Goal: Task Accomplishment & Management: Manage account settings

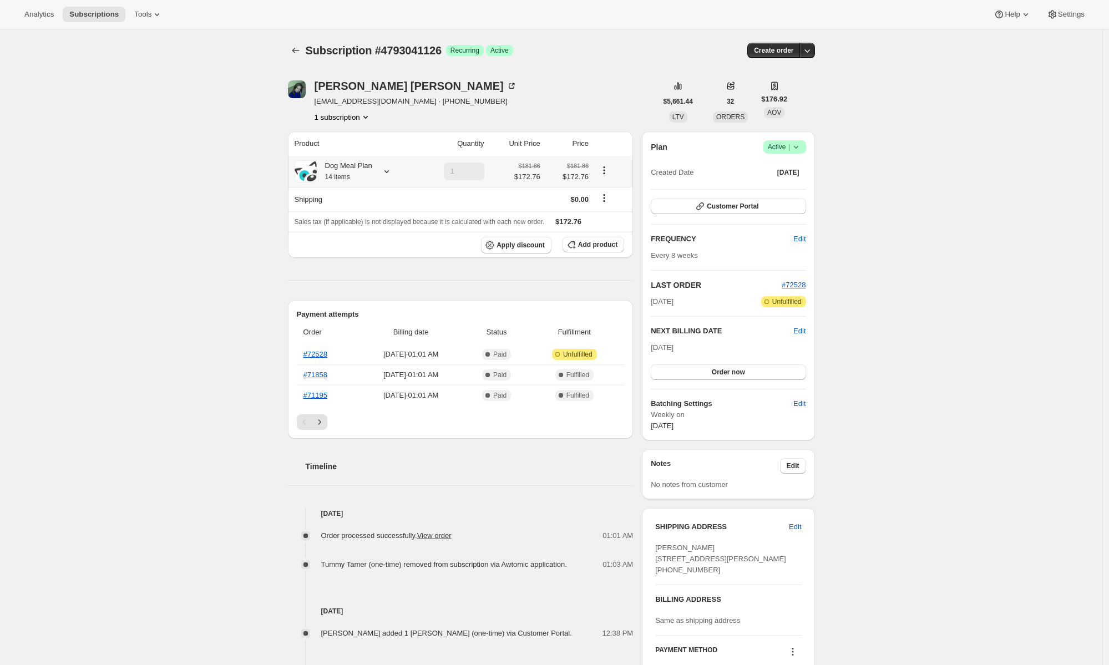
click at [606, 175] on icon "Product actions" at bounding box center [604, 170] width 11 height 11
click at [389, 171] on icon at bounding box center [386, 171] width 11 height 11
click at [373, 368] on button "Edit box" at bounding box center [346, 370] width 94 height 16
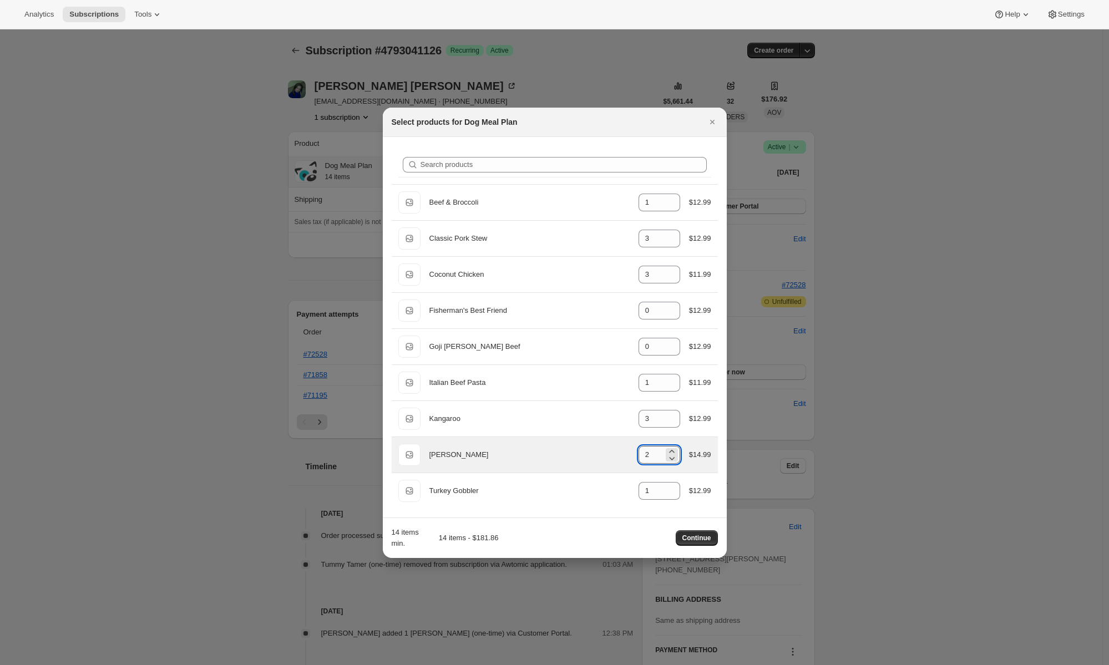
click at [644, 452] on input "2" at bounding box center [651, 455] width 25 height 18
click at [670, 458] on icon ":rdr:" at bounding box center [671, 458] width 11 height 11
type input "1"
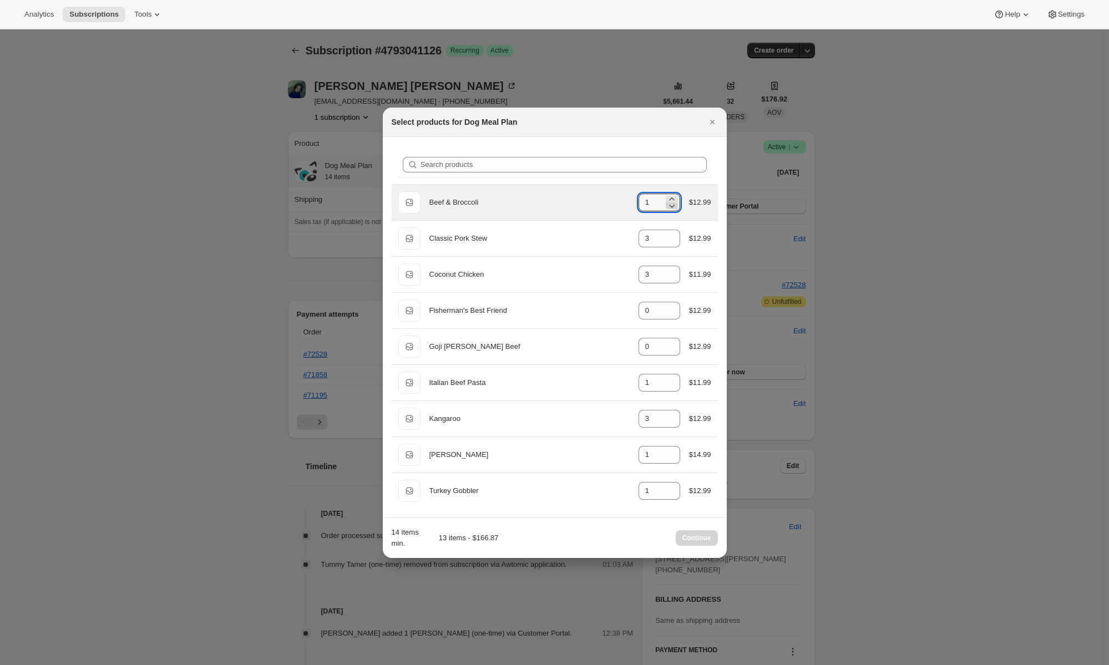
click at [671, 205] on icon ":rdr:" at bounding box center [671, 205] width 11 height 11
type input "0"
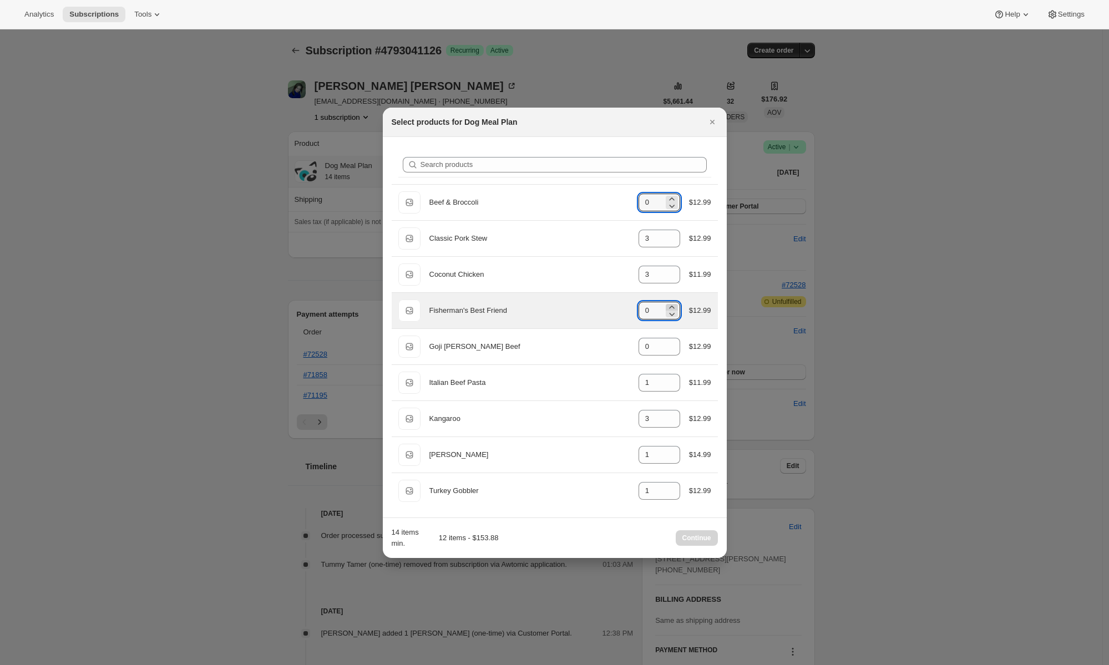
click at [674, 307] on icon ":rdr:" at bounding box center [671, 307] width 11 height 11
type input "1"
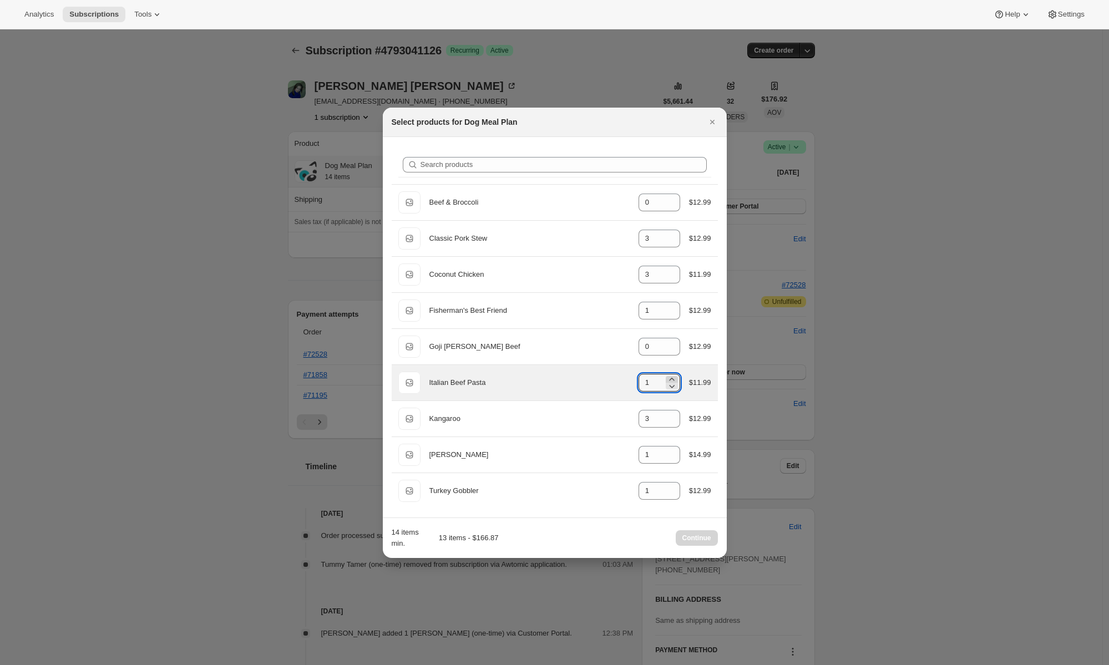
click at [675, 379] on icon ":rdr:" at bounding box center [671, 379] width 11 height 11
type input "2"
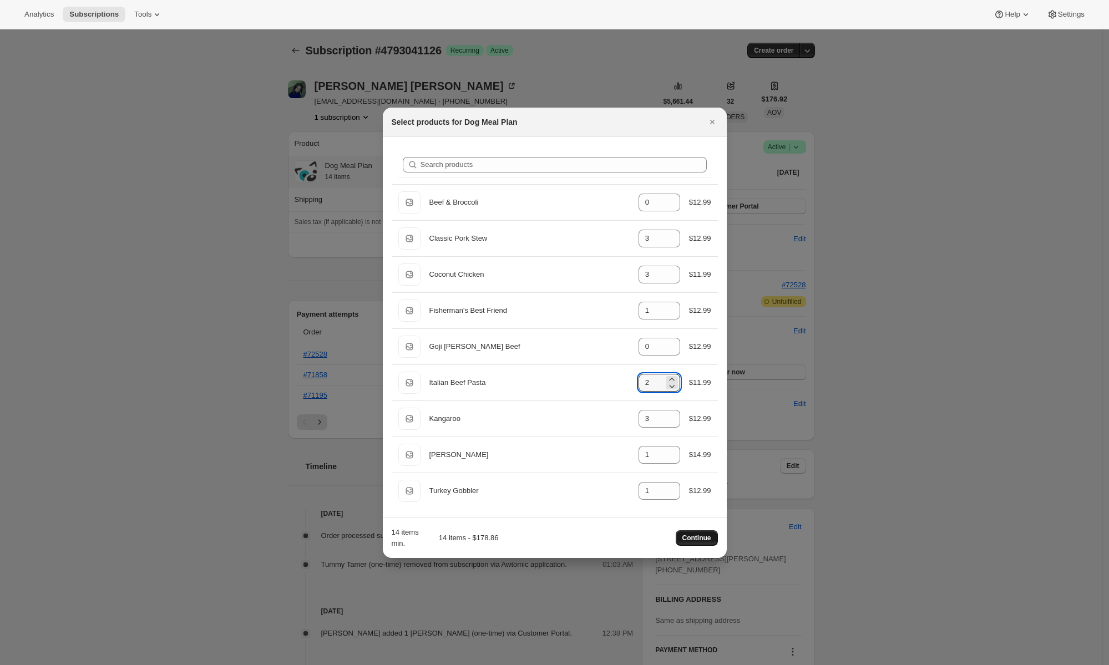
click at [689, 539] on span "Continue" at bounding box center [696, 538] width 29 height 9
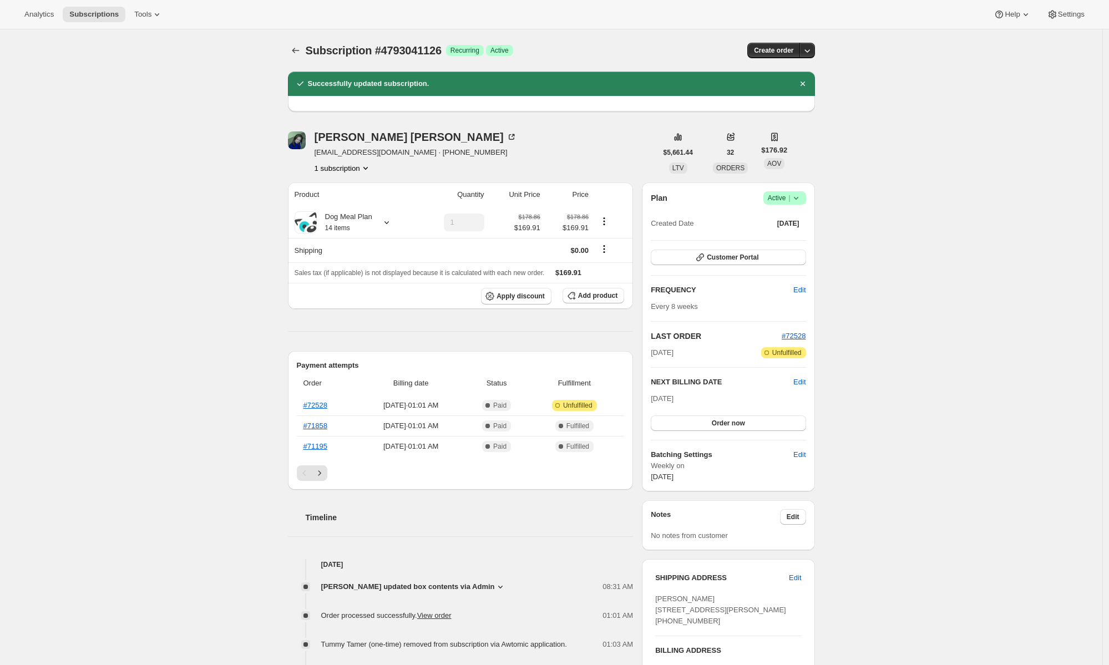
click at [360, 167] on icon "Product actions" at bounding box center [365, 168] width 11 height 11
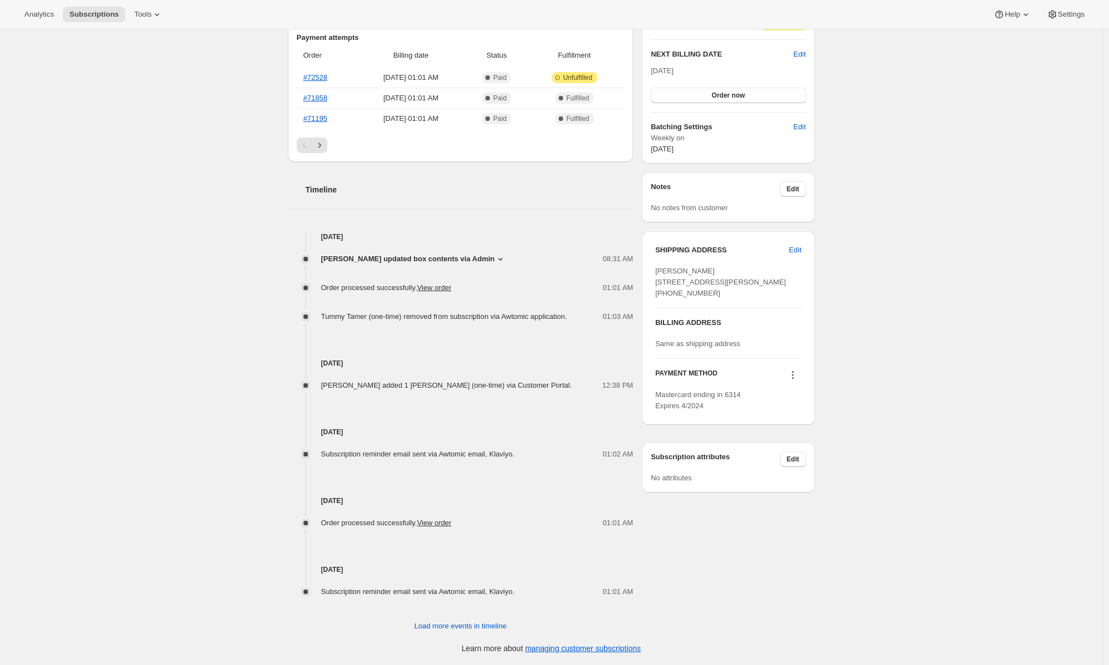
scroll to position [100, 0]
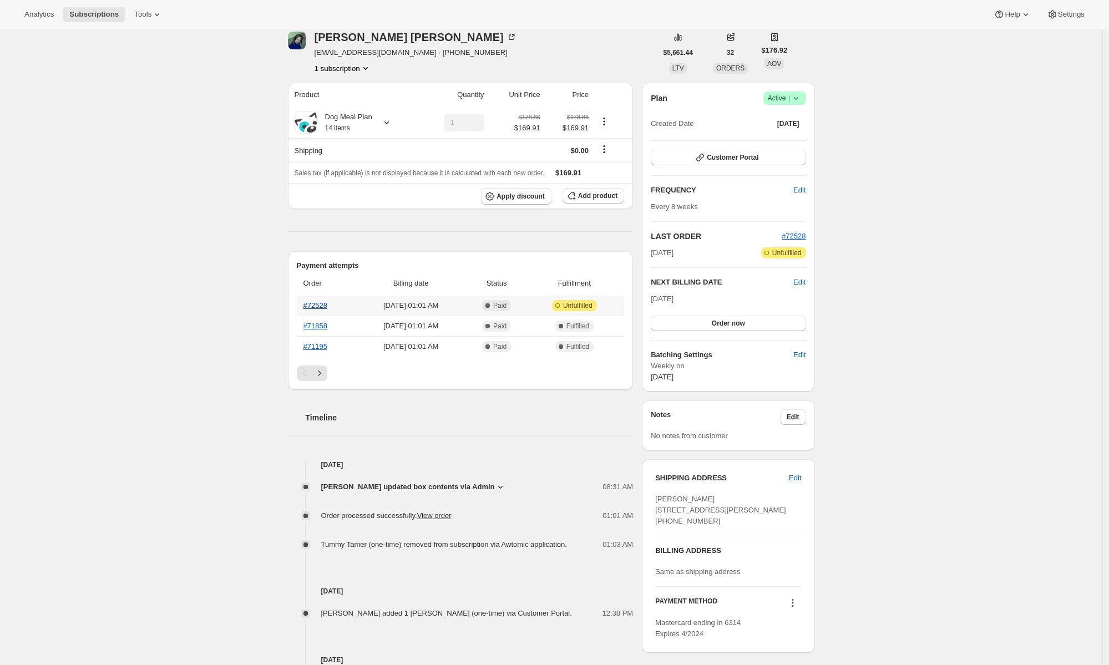
click at [323, 305] on link "#72528" at bounding box center [315, 305] width 24 height 8
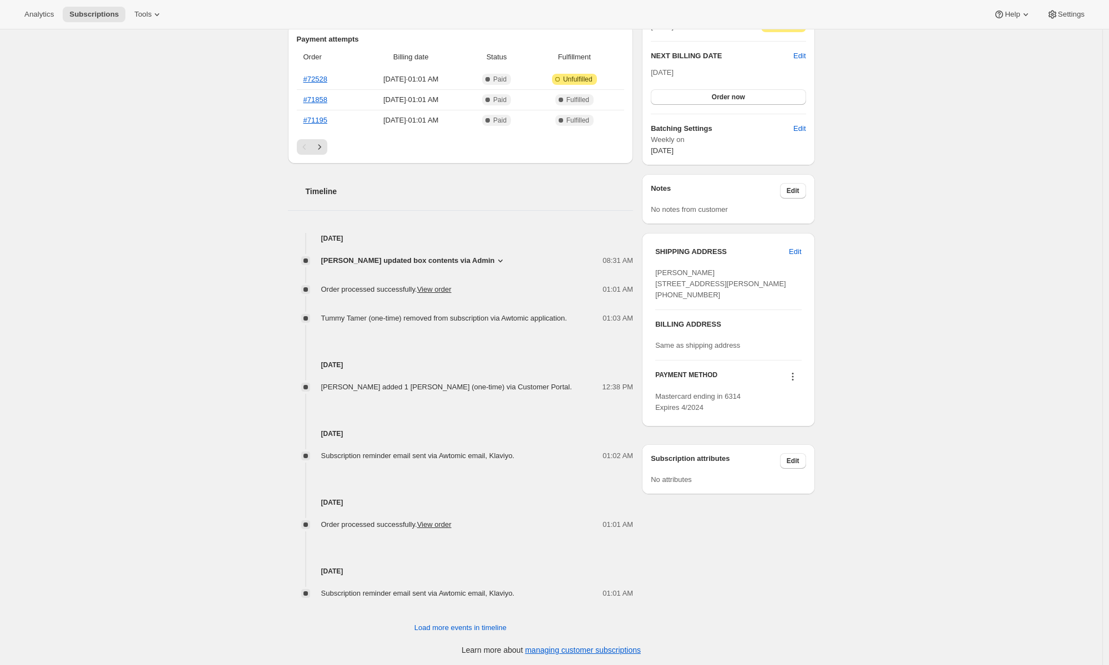
scroll to position [245, 0]
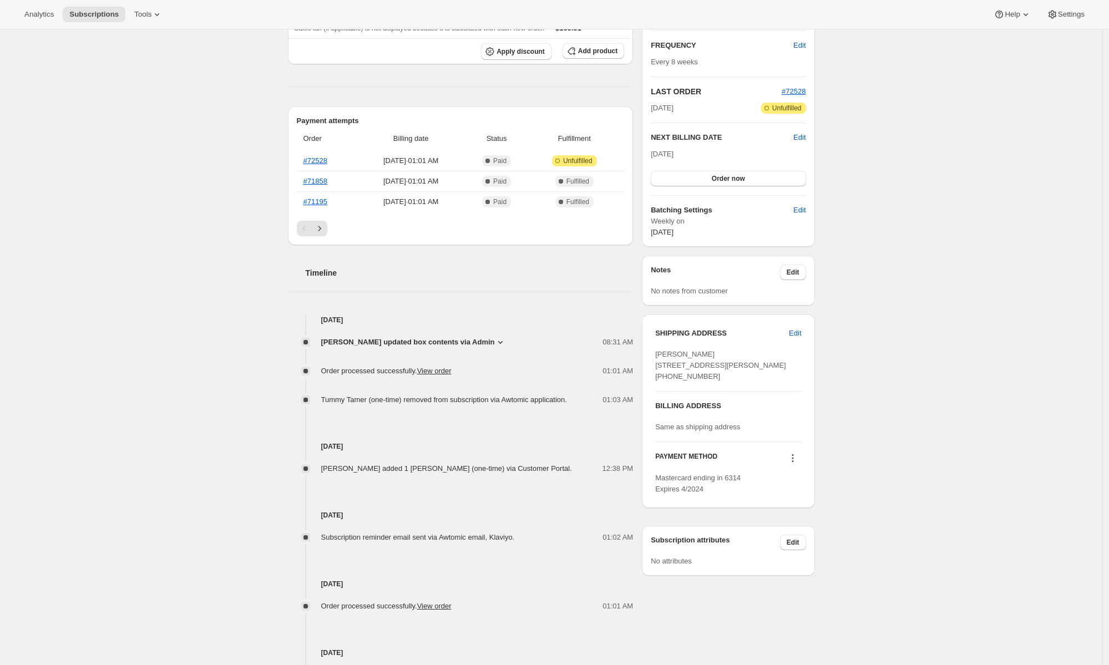
click at [460, 333] on div "[PERSON_NAME] updated box contents via Admin 08:31 AM New box selection 3 - Kan…" at bounding box center [461, 366] width 346 height 80
click at [459, 339] on span "[PERSON_NAME] updated box contents via Admin" at bounding box center [408, 342] width 174 height 11
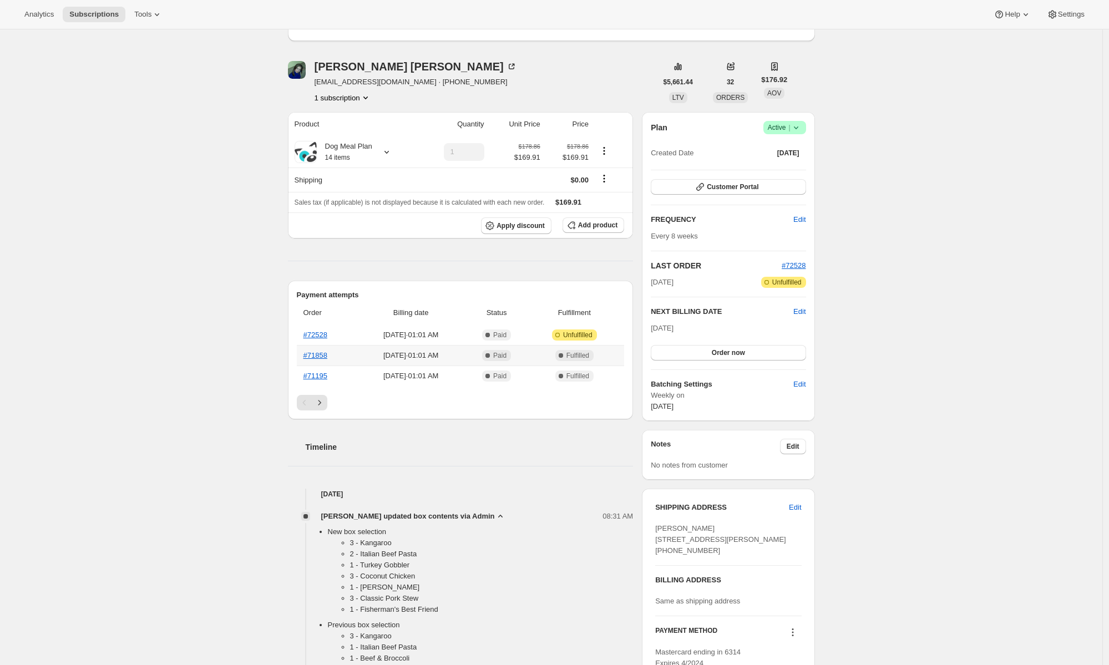
scroll to position [68, 0]
click at [327, 337] on link "#72528" at bounding box center [315, 337] width 24 height 8
